Goal: Check status: Check status

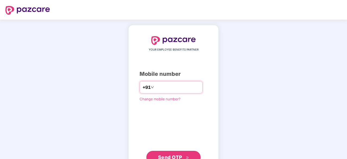
click at [183, 89] on input "number" at bounding box center [177, 87] width 45 height 9
type input "**********"
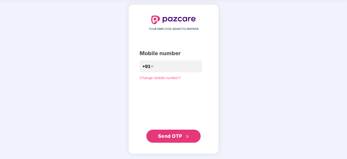
scroll to position [20, 0]
click at [184, 135] on span "Send OTP" at bounding box center [173, 136] width 31 height 8
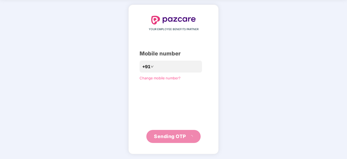
scroll to position [18, 0]
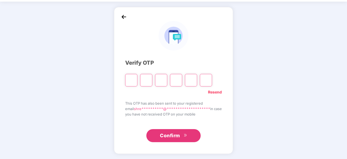
type input "*"
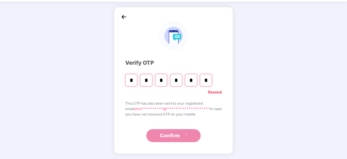
type input "*"
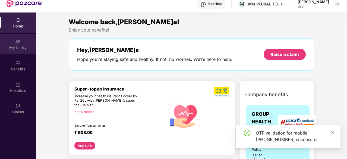
click at [16, 46] on div "My family" at bounding box center [18, 47] width 36 height 5
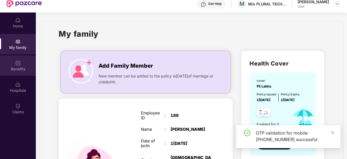
click at [20, 69] on div "Benefits" at bounding box center [18, 68] width 36 height 5
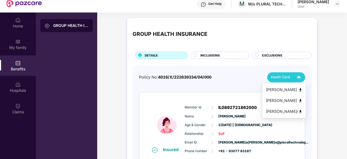
click at [299, 74] on img at bounding box center [299, 77] width 10 height 10
click at [296, 77] on img at bounding box center [299, 77] width 10 height 10
click at [289, 89] on div "[PERSON_NAME]" at bounding box center [284, 90] width 37 height 6
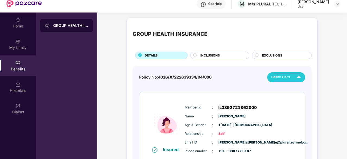
click at [229, 53] on div "INCLUSIONS" at bounding box center [222, 56] width 49 height 6
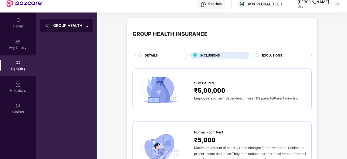
click at [162, 52] on div "DETAILS" at bounding box center [161, 55] width 52 height 7
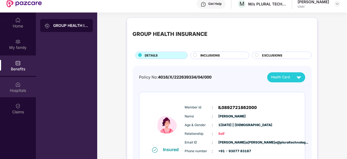
click at [28, 84] on div "Hospitals" at bounding box center [18, 87] width 36 height 20
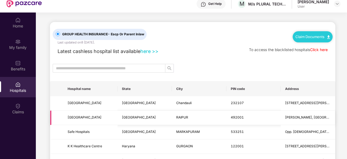
scroll to position [42, 0]
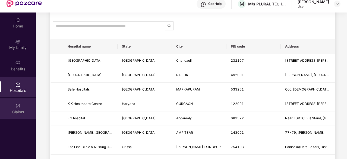
click at [24, 110] on div "Claims" at bounding box center [18, 111] width 36 height 5
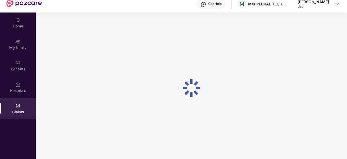
scroll to position [0, 0]
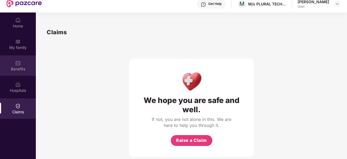
click at [23, 65] on div "Benefits" at bounding box center [18, 65] width 36 height 20
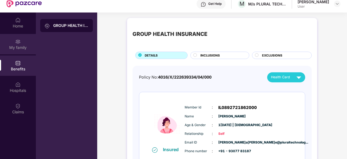
click at [21, 40] on div "My family" at bounding box center [18, 44] width 36 height 20
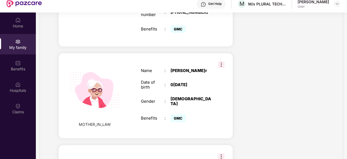
scroll to position [242, 0]
